Goal: Transaction & Acquisition: Purchase product/service

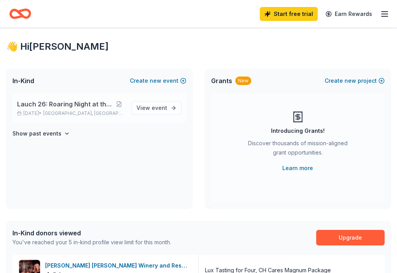
click at [74, 109] on span "Lauch 26: Roaring Night at the Museum" at bounding box center [65, 103] width 96 height 9
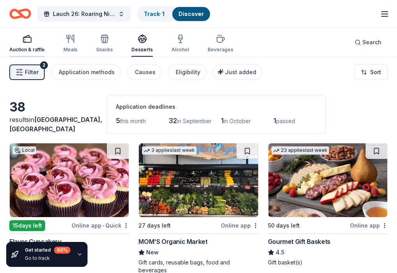
click at [36, 46] on div "Auction & raffle" at bounding box center [26, 43] width 35 height 19
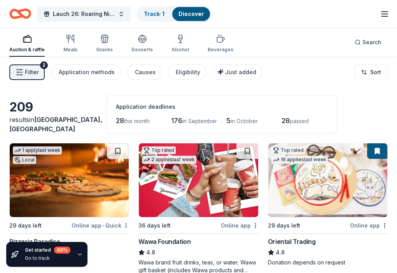
click at [33, 70] on span "Filter" at bounding box center [32, 72] width 14 height 9
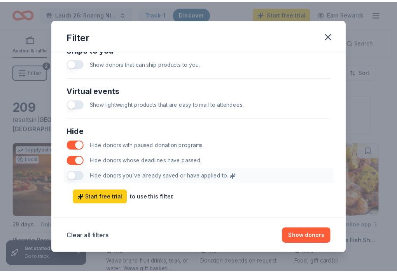
scroll to position [395, 0]
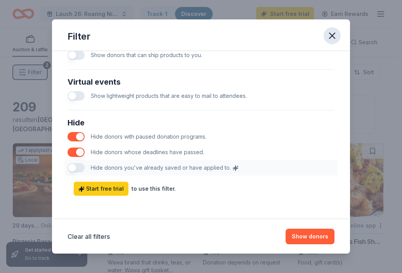
click at [330, 35] on icon "button" at bounding box center [332, 35] width 11 height 11
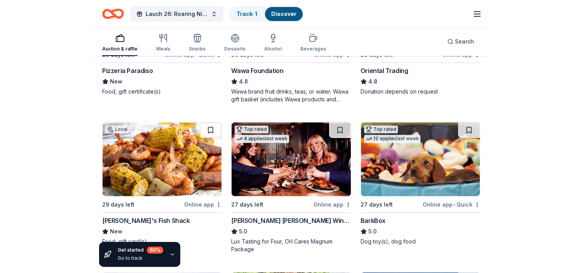
scroll to position [175, 0]
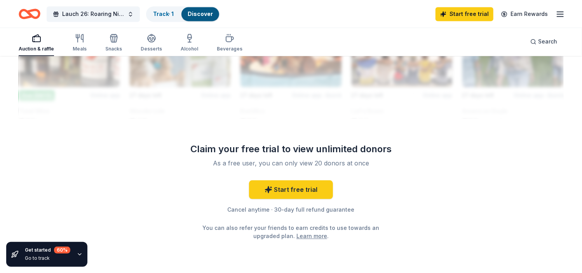
scroll to position [780, 0]
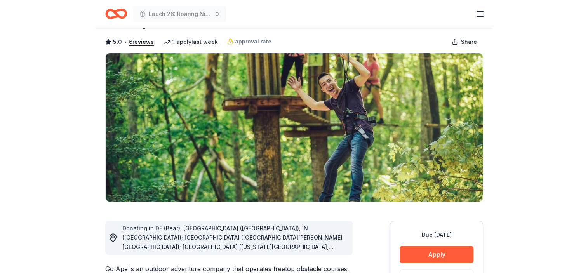
scroll to position [38, 0]
